Goal: Check status: Check status

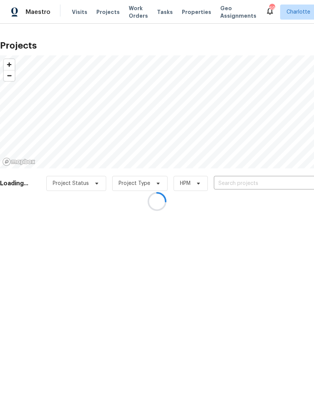
click at [274, 184] on div at bounding box center [157, 201] width 314 height 403
click at [272, 183] on div at bounding box center [157, 201] width 314 height 403
click at [275, 181] on div at bounding box center [157, 201] width 314 height 403
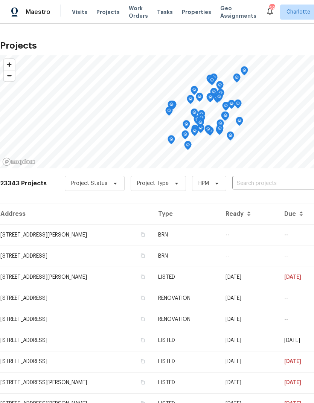
click at [275, 184] on input "text" at bounding box center [276, 184] width 86 height 12
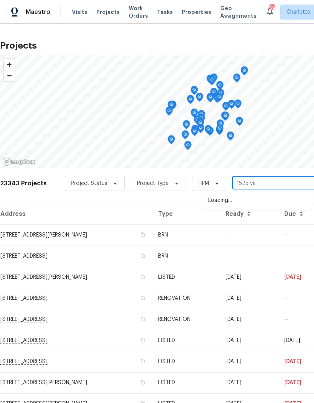
type input "1525 van"
click at [286, 199] on li "[STREET_ADDRESS][PERSON_NAME]" at bounding box center [257, 200] width 110 height 12
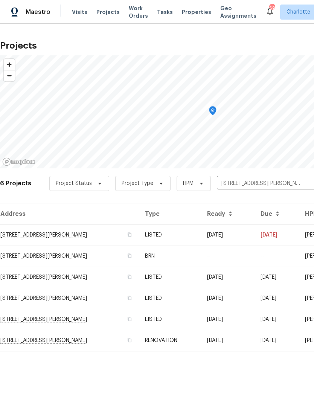
click at [254, 233] on td "[DATE]" at bounding box center [228, 235] width 54 height 21
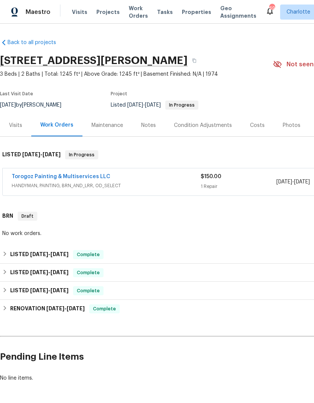
click at [28, 177] on link "Torogoz Painting & Multiservices LLC" at bounding box center [61, 176] width 99 height 5
